Goal: Transaction & Acquisition: Purchase product/service

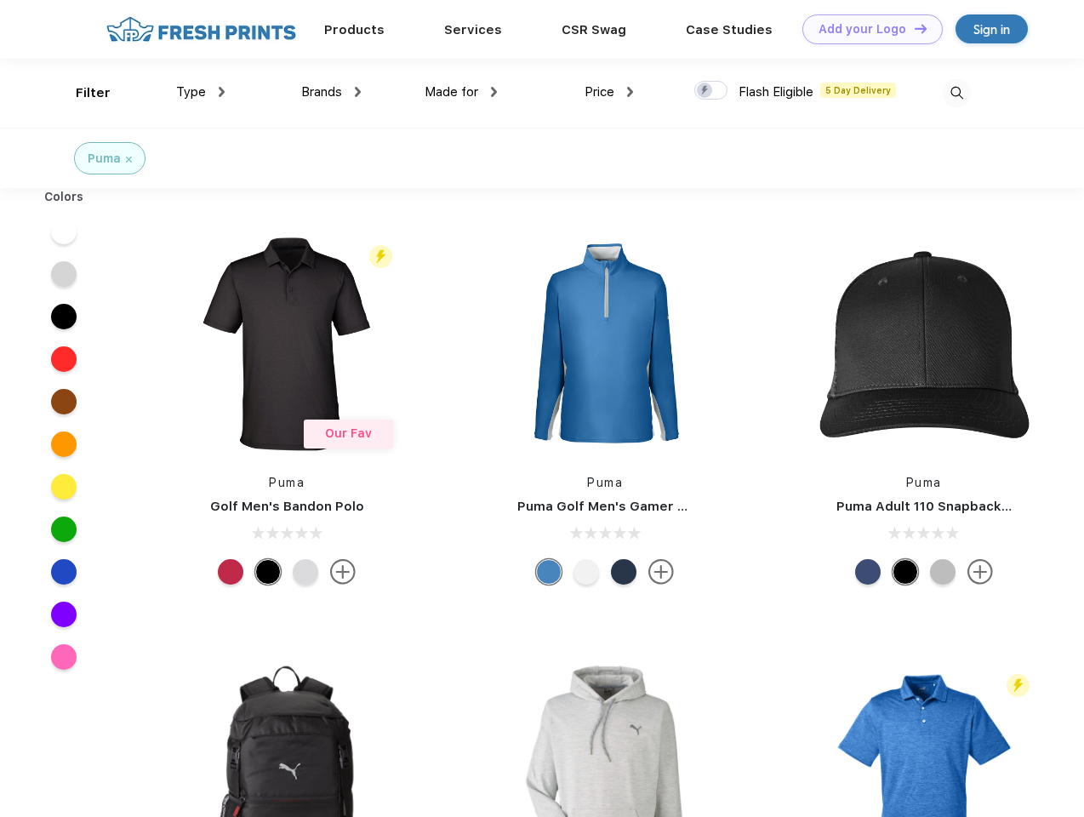
click at [866, 29] on link "Add your Logo Design Tool" at bounding box center [872, 29] width 140 height 30
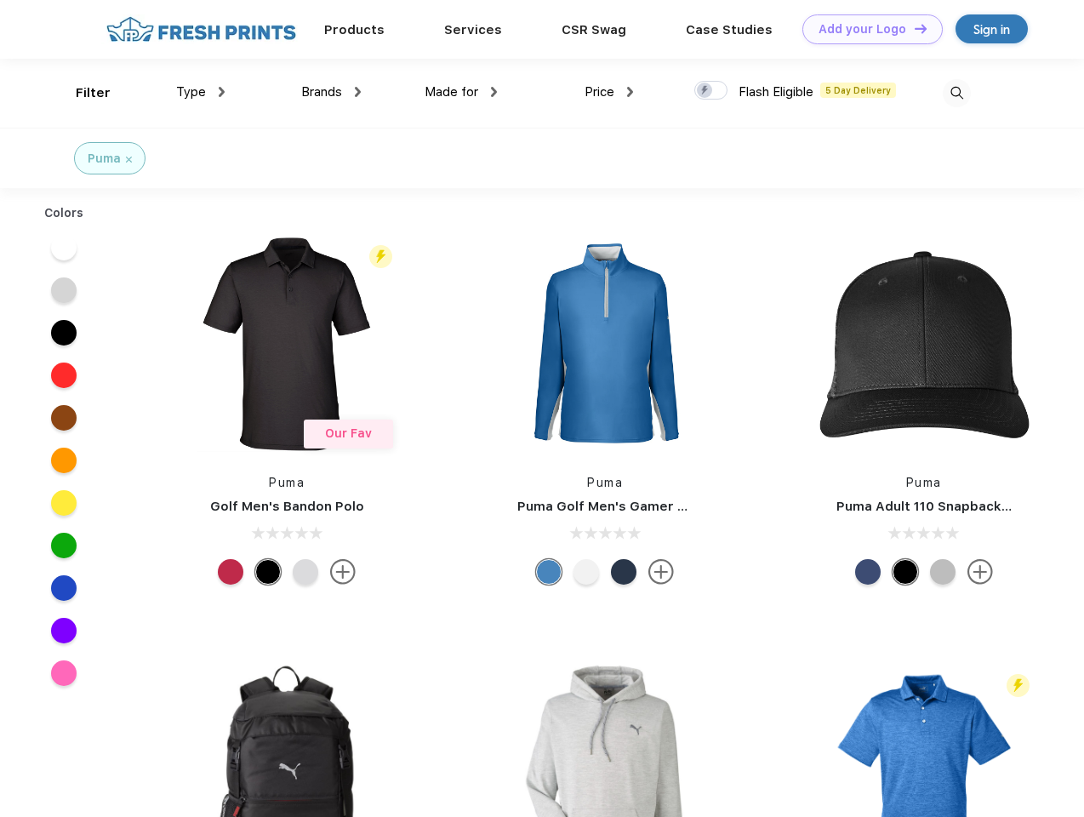
click at [0, 0] on div "Design Tool" at bounding box center [0, 0] width 0 height 0
click at [913, 28] on link "Add your Logo Design Tool" at bounding box center [872, 29] width 140 height 30
click at [82, 93] on div "Filter" at bounding box center [93, 93] width 35 height 20
click at [201, 92] on span "Type" at bounding box center [191, 91] width 30 height 15
click at [331, 92] on span "Brands" at bounding box center [321, 91] width 41 height 15
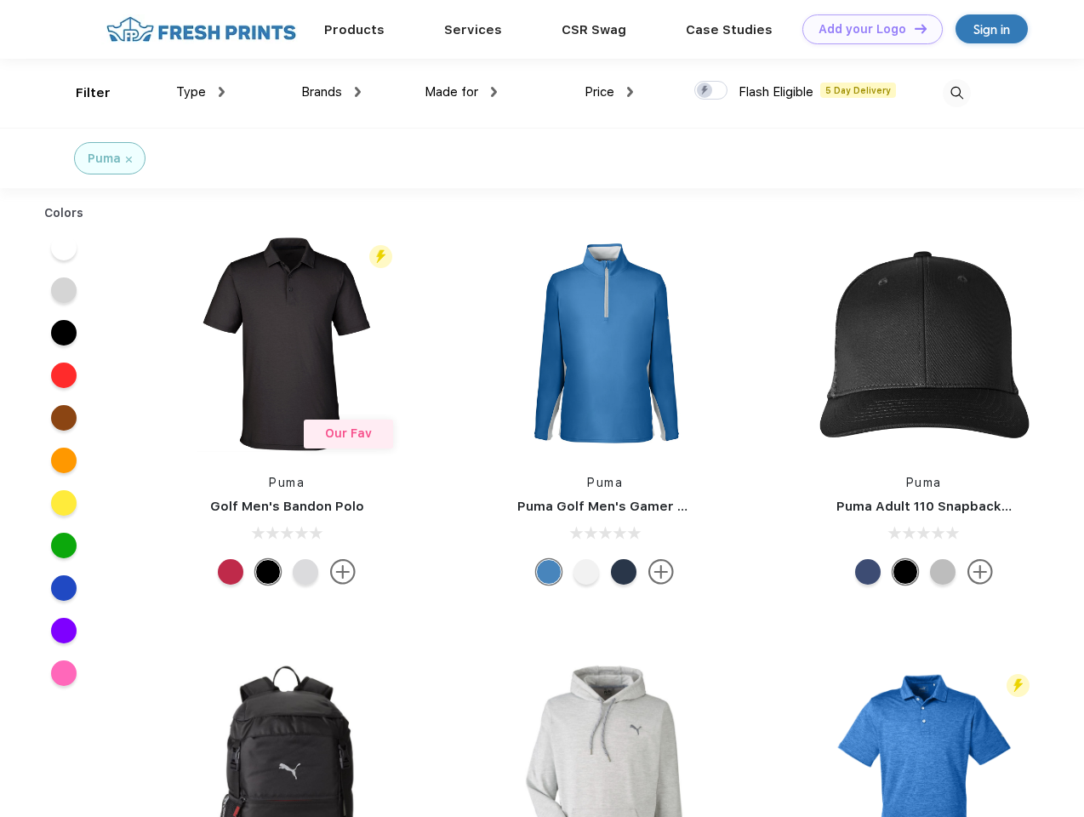
click at [461, 92] on span "Made for" at bounding box center [451, 91] width 54 height 15
click at [609, 92] on span "Price" at bounding box center [599, 91] width 30 height 15
click at [711, 91] on div at bounding box center [710, 90] width 33 height 19
click at [705, 91] on input "checkbox" at bounding box center [699, 85] width 11 height 11
click at [956, 93] on img at bounding box center [957, 93] width 28 height 28
